Goal: Information Seeking & Learning: Learn about a topic

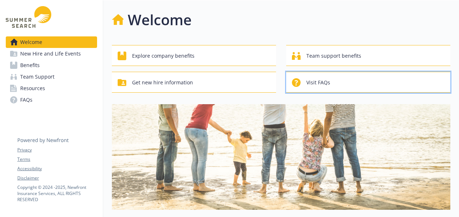
click at [342, 84] on div "Visit FAQs" at bounding box center [369, 83] width 155 height 14
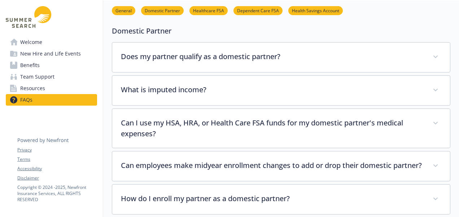
scroll to position [135, 0]
